Goal: Check status: Check status

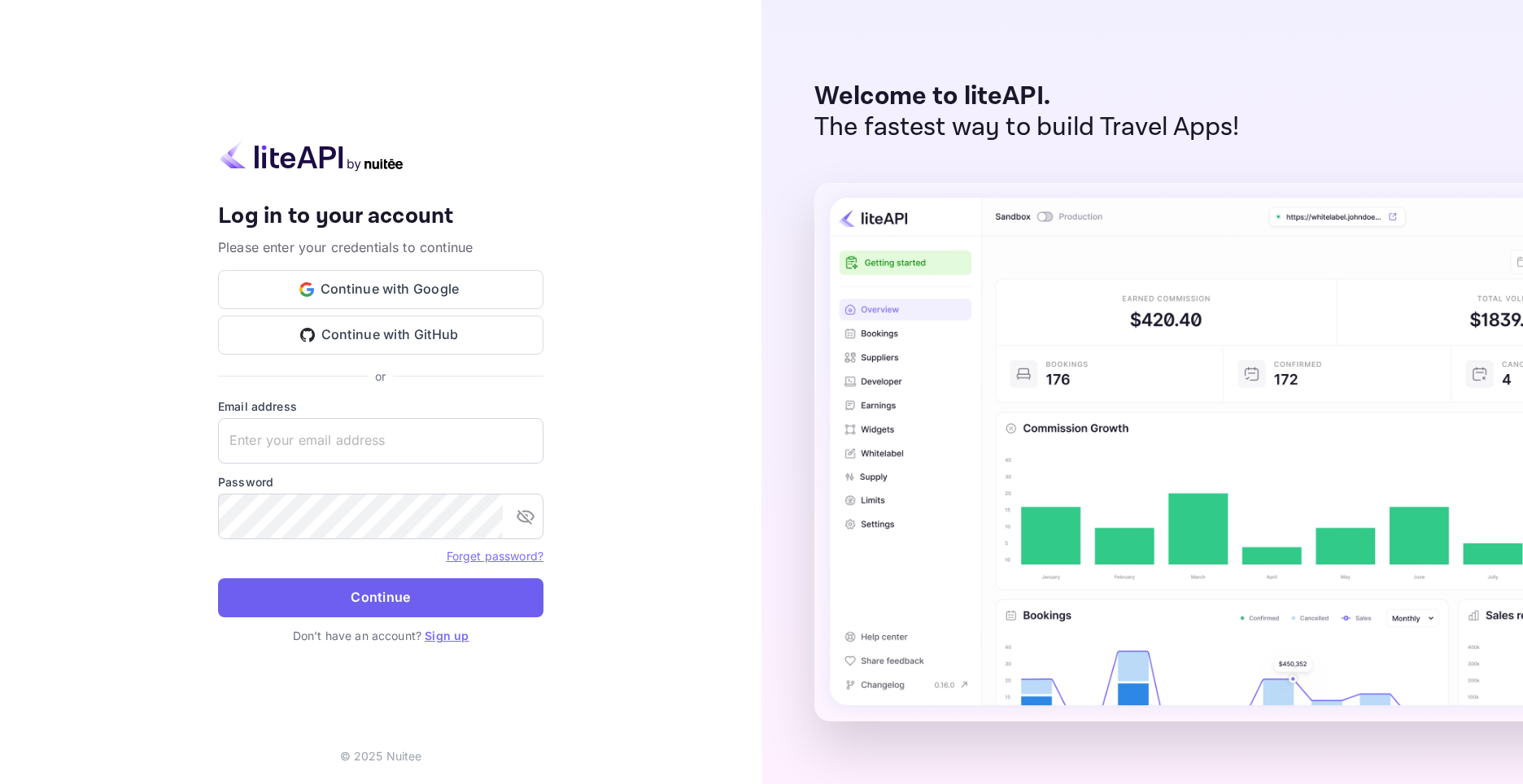
type input "[EMAIL_ADDRESS][DOMAIN_NAME]"
click at [399, 589] on button "Continue" at bounding box center [381, 597] width 326 height 39
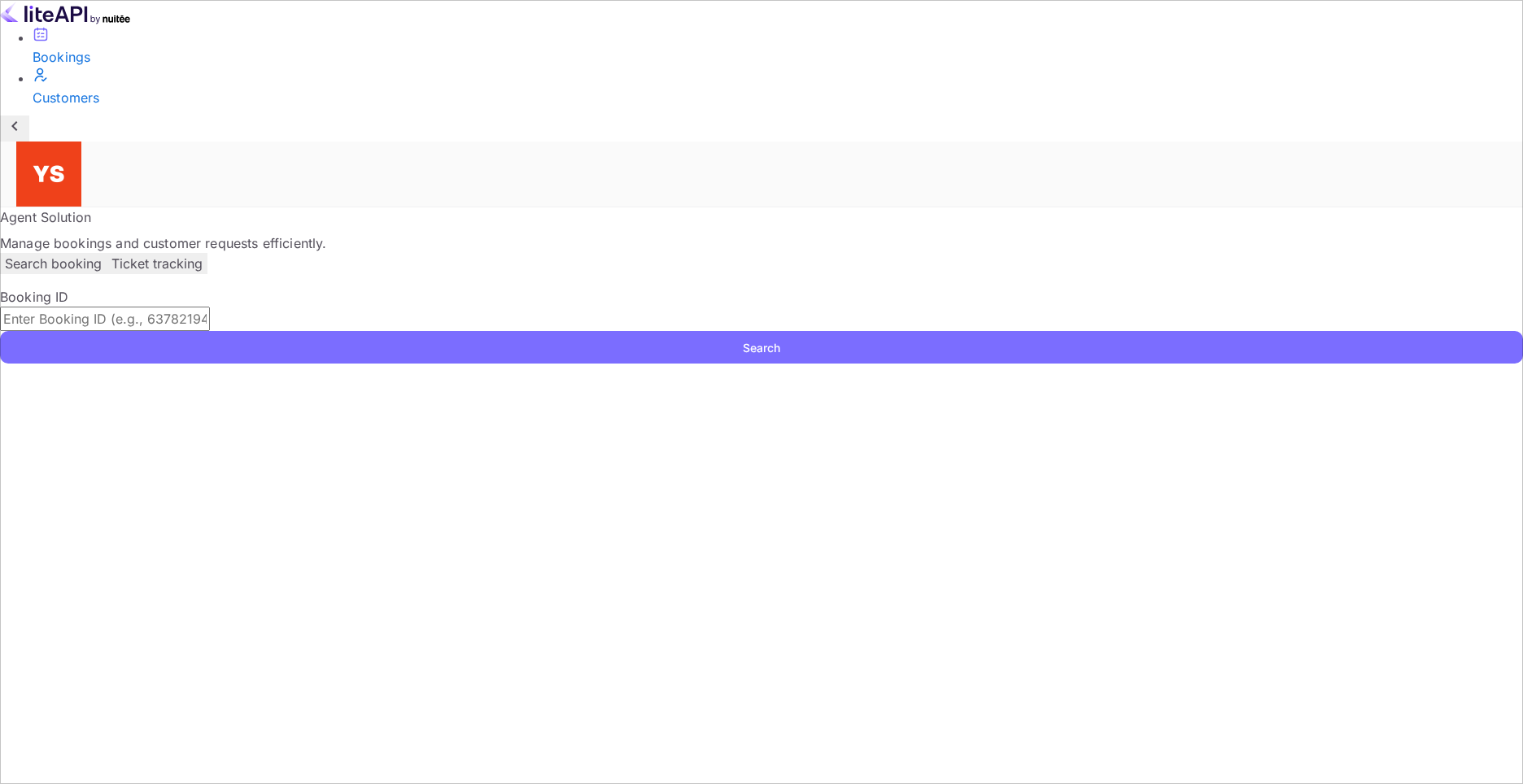
click at [444, 287] on div "Booking ID ​ Search" at bounding box center [762, 325] width 1523 height 76
click at [210, 306] on input "text" at bounding box center [105, 318] width 210 height 25
paste input "9300681"
type input "9300681"
click at [1095, 331] on button "Search" at bounding box center [762, 347] width 1523 height 32
